Goal: Find specific page/section: Locate a particular part of the current website

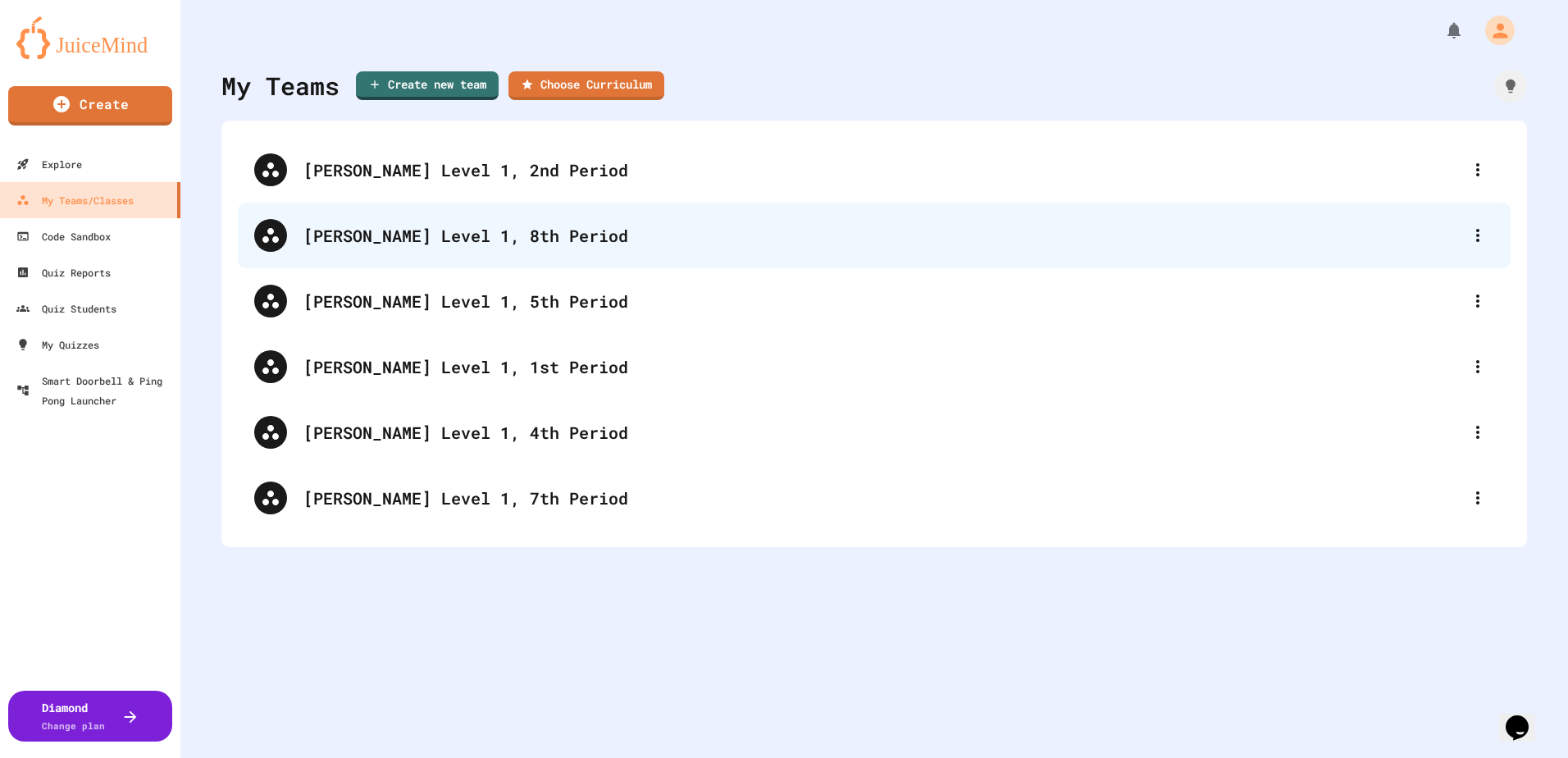
click at [442, 238] on div "[PERSON_NAME] Level 1, 8th Period" at bounding box center [882, 235] width 1158 height 25
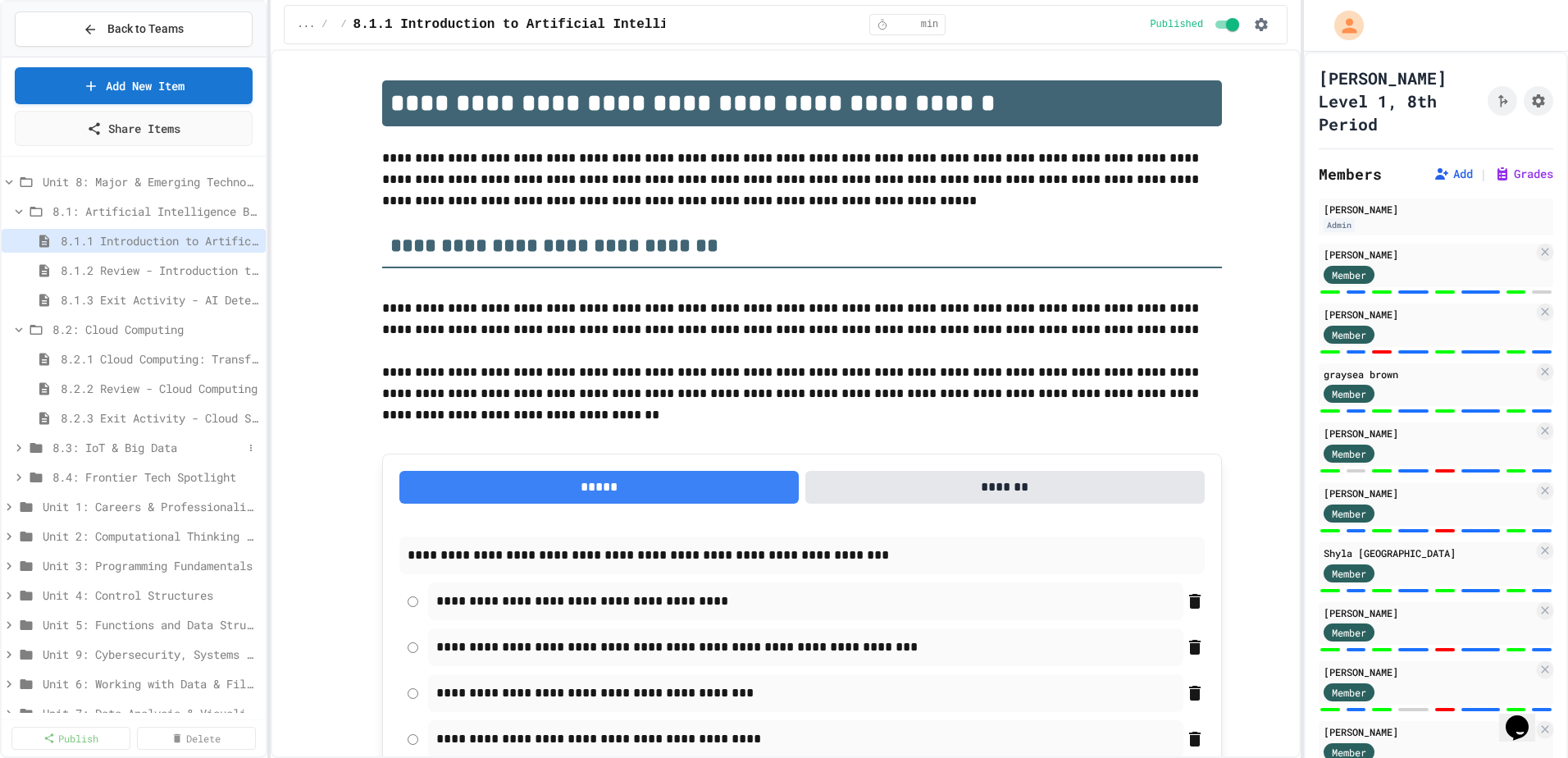
click at [138, 453] on span "8.3: IoT & Big Data" at bounding box center [147, 447] width 191 height 17
click at [131, 542] on span "8.3.3 Exit Activity - IoT Data Detective Challenge" at bounding box center [151, 536] width 182 height 17
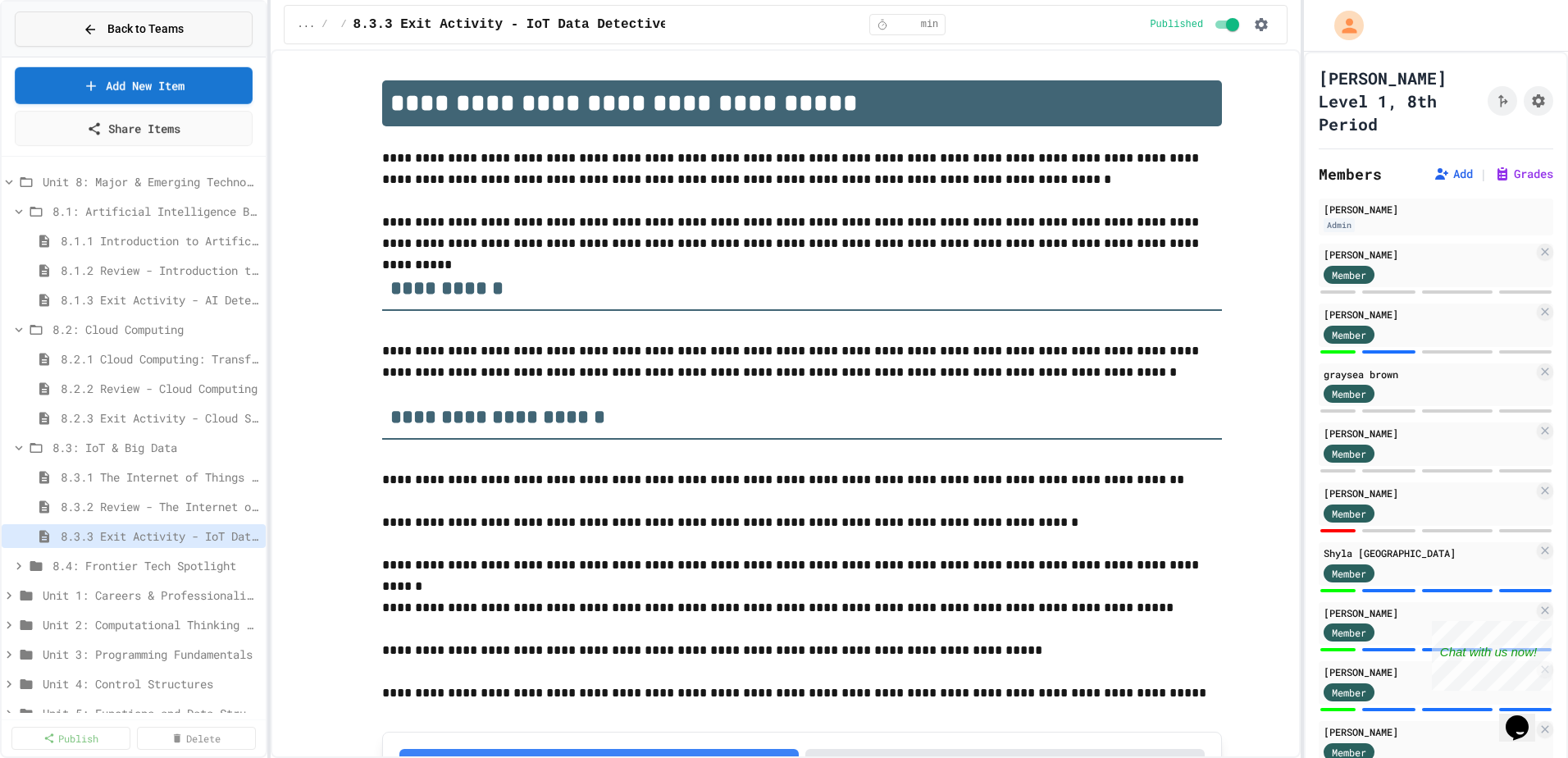
click at [155, 31] on span "Back to Teams" at bounding box center [146, 29] width 77 height 17
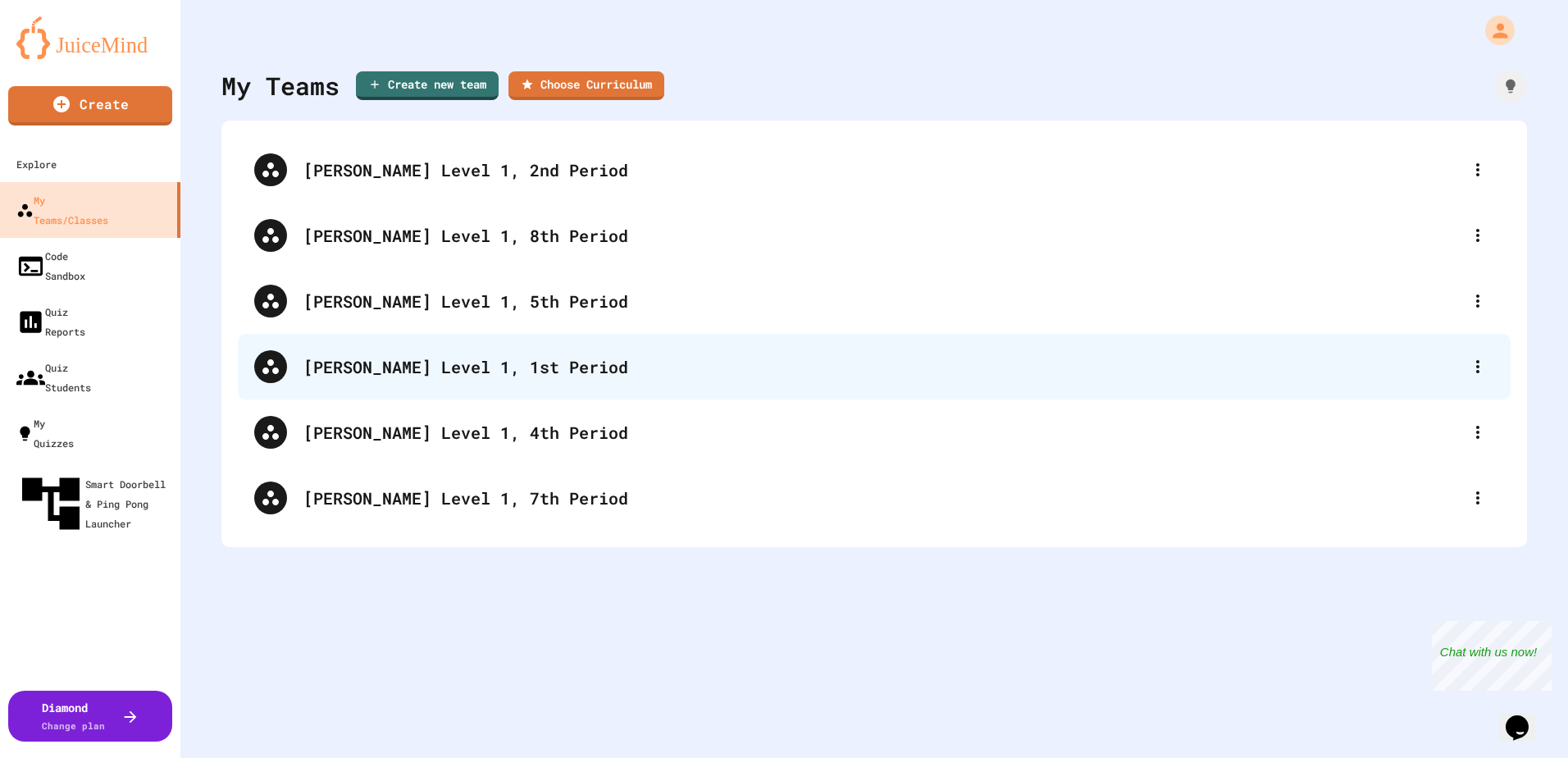
click at [435, 360] on div "[PERSON_NAME] Level 1, 1st Period" at bounding box center [882, 367] width 1158 height 25
